Goal: Navigation & Orientation: Find specific page/section

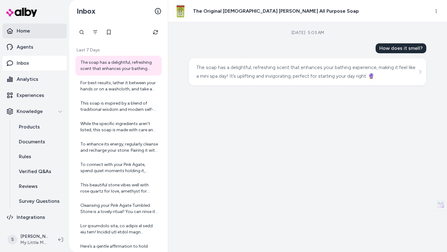
click at [35, 27] on link "Home" at bounding box center [34, 31] width 64 height 15
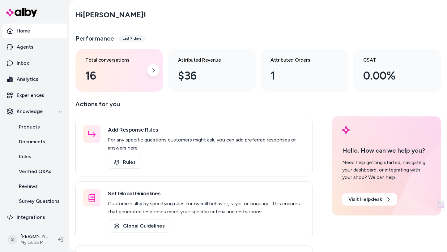
click at [108, 71] on div "16" at bounding box center [114, 75] width 58 height 17
click at [149, 71] on div at bounding box center [153, 70] width 12 height 12
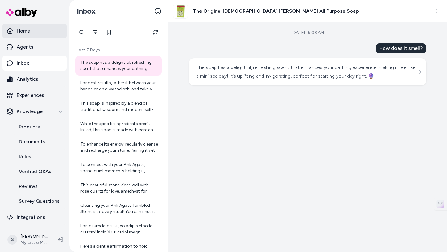
click at [38, 31] on link "Home" at bounding box center [34, 31] width 64 height 15
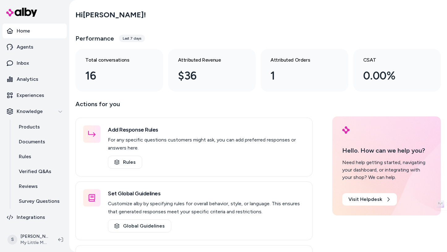
click at [130, 41] on div "Last 7 days" at bounding box center [132, 38] width 26 height 7
click at [130, 37] on div "Last 7 days" at bounding box center [132, 38] width 26 height 7
click at [106, 40] on h3 "Performance" at bounding box center [94, 38] width 39 height 9
click at [139, 41] on div "Last 7 days" at bounding box center [132, 38] width 26 height 7
click at [43, 79] on link "Analytics" at bounding box center [34, 79] width 64 height 15
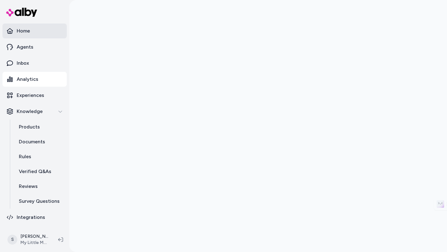
click at [44, 36] on link "Home" at bounding box center [34, 31] width 64 height 15
